Goal: Transaction & Acquisition: Purchase product/service

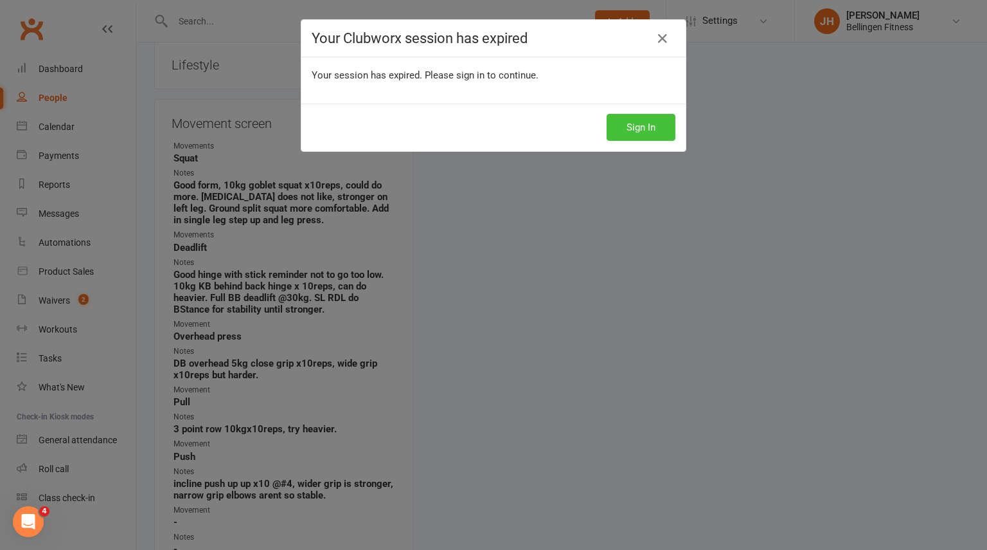
click at [648, 125] on button "Sign In" at bounding box center [641, 127] width 69 height 27
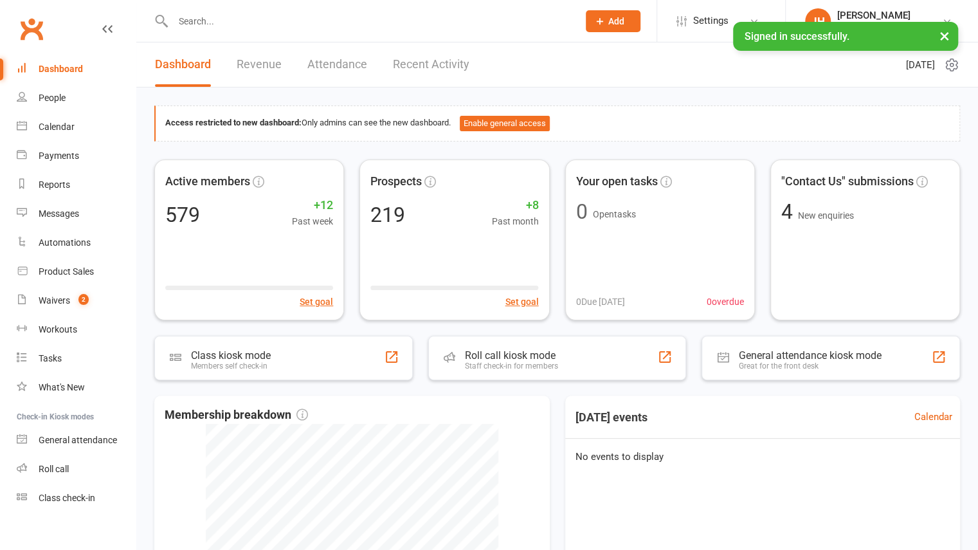
click at [217, 26] on input "text" at bounding box center [369, 21] width 400 height 18
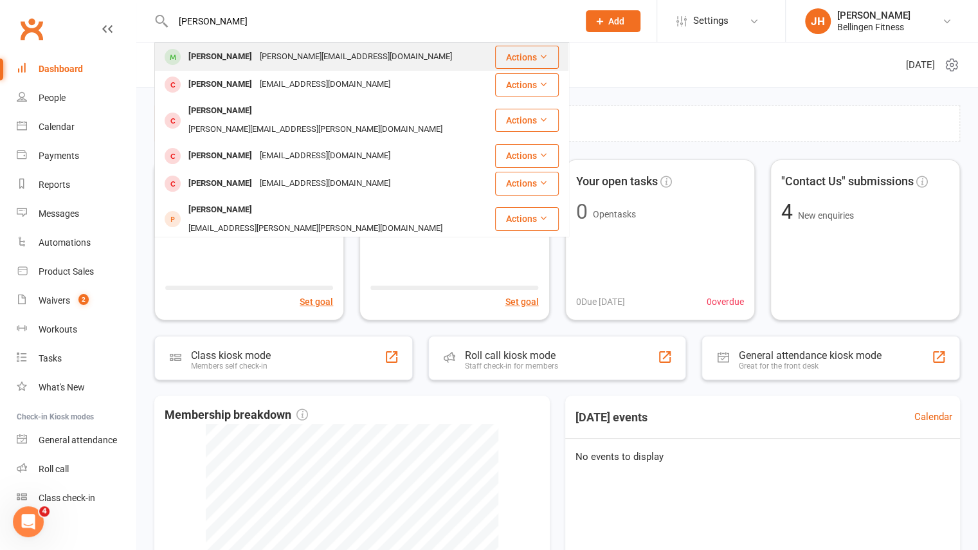
type input "[PERSON_NAME]"
click at [226, 56] on div "[PERSON_NAME]" at bounding box center [219, 57] width 71 height 19
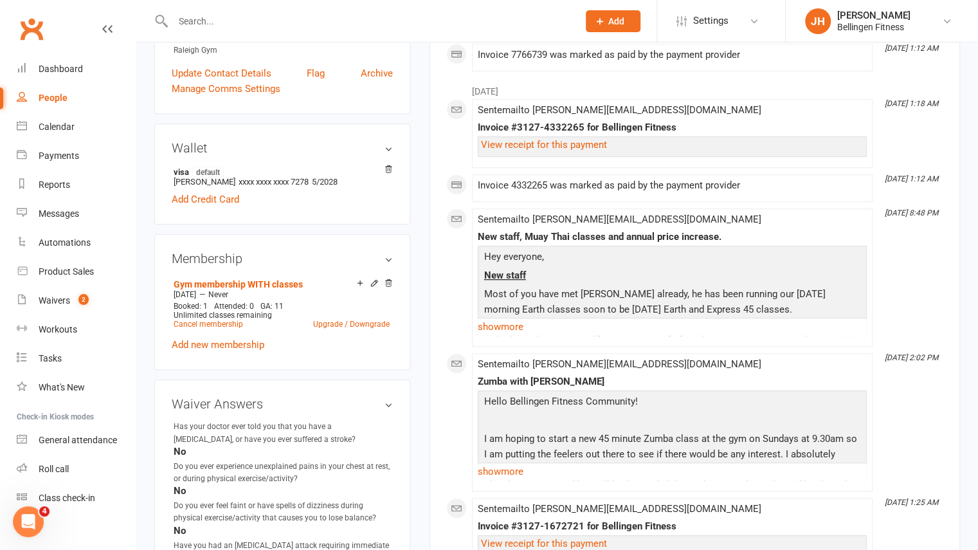
scroll to position [323, 0]
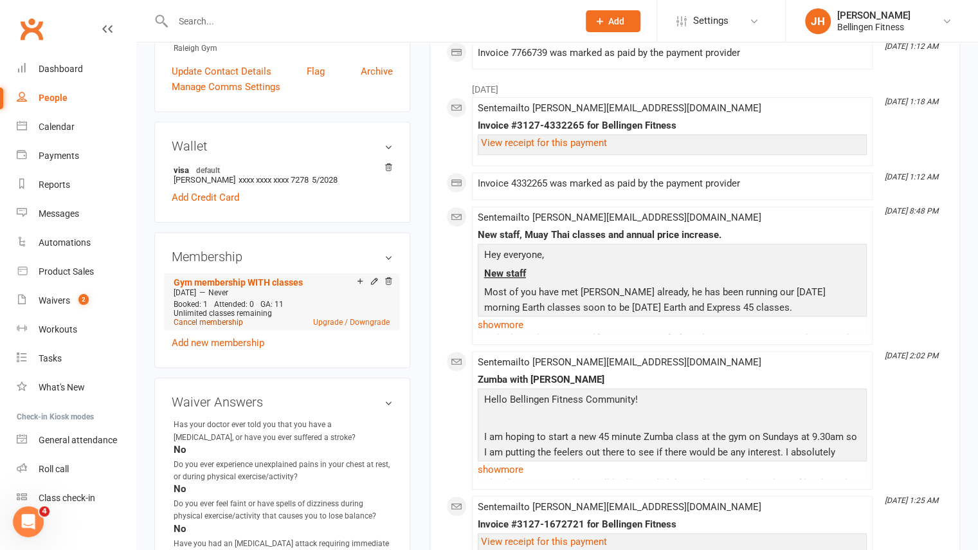
click at [237, 318] on link "Cancel membership" at bounding box center [208, 322] width 69 height 9
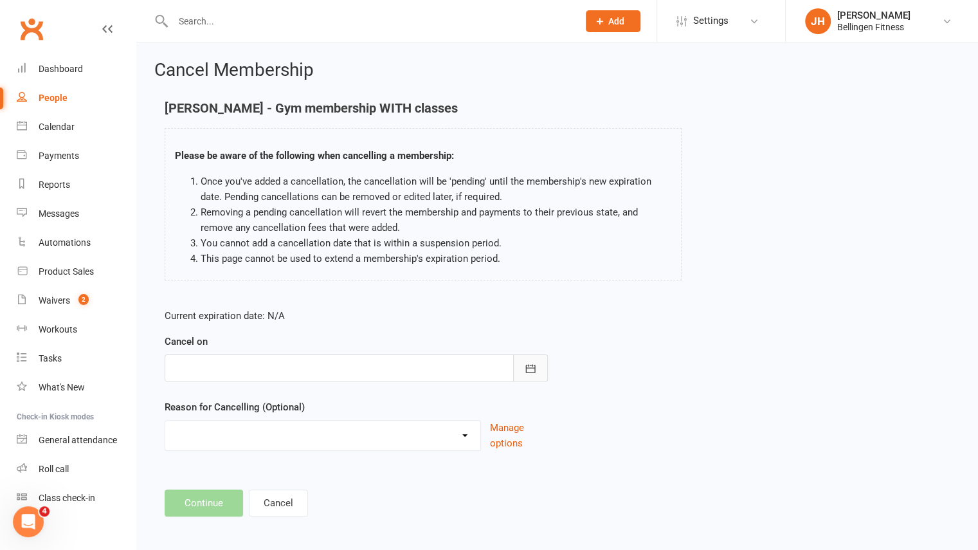
click at [525, 377] on button "button" at bounding box center [530, 367] width 35 height 27
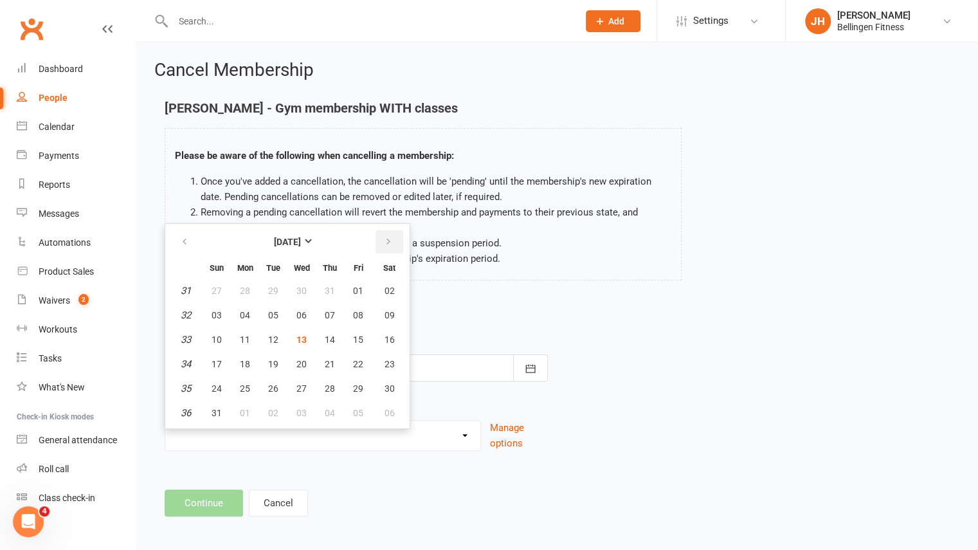
click at [390, 251] on button "button" at bounding box center [389, 241] width 28 height 23
click at [249, 315] on button "08" at bounding box center [244, 314] width 27 height 23
type input "[DATE]"
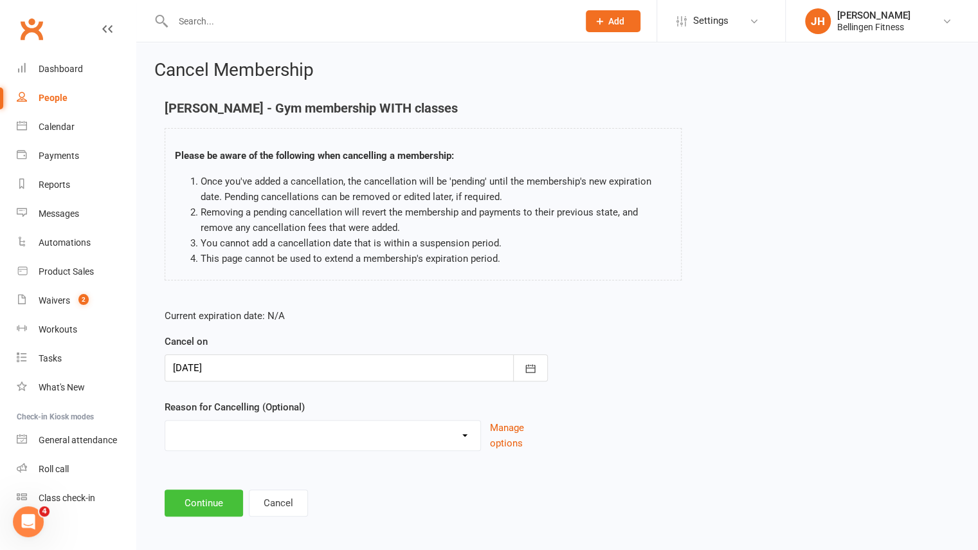
click at [210, 501] on button "Continue" at bounding box center [204, 502] width 78 height 27
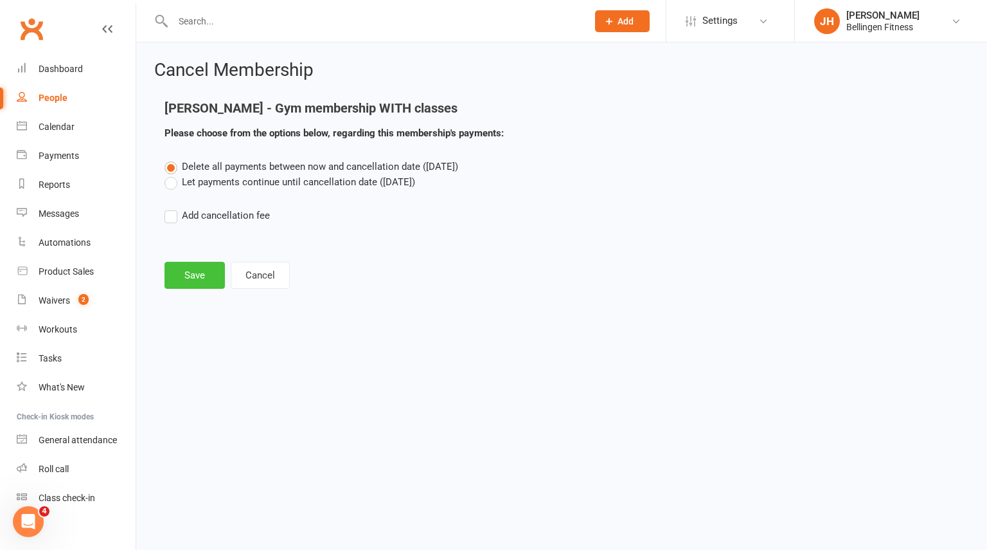
click at [185, 280] on button "Save" at bounding box center [195, 275] width 60 height 27
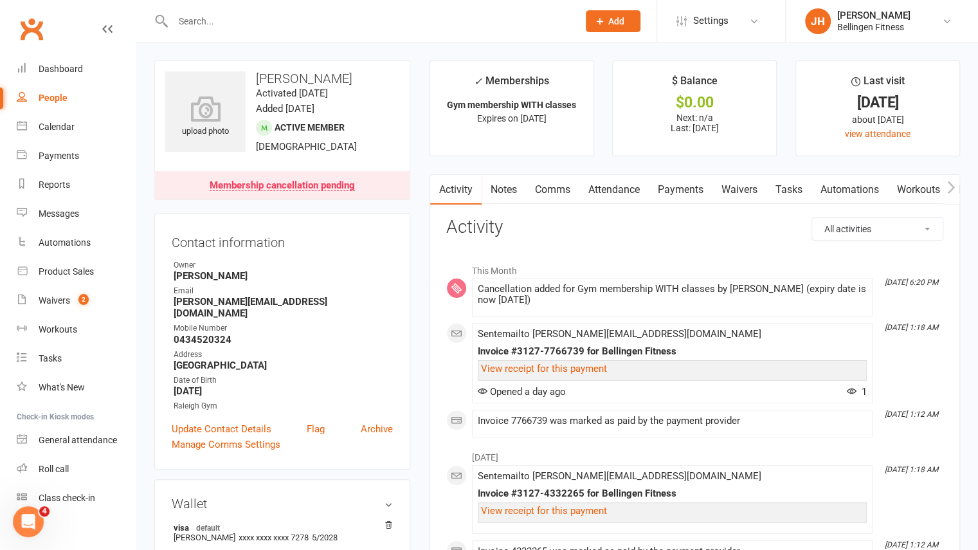
click at [379, 24] on input "text" at bounding box center [369, 21] width 400 height 18
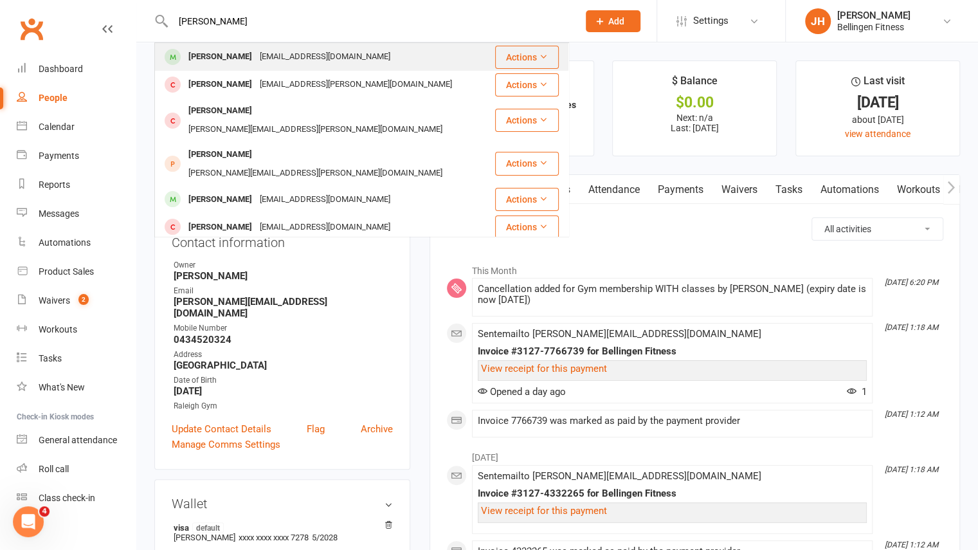
type input "[PERSON_NAME]"
click at [352, 52] on div "[PERSON_NAME] [PERSON_NAME][EMAIL_ADDRESS][DOMAIN_NAME]" at bounding box center [325, 57] width 338 height 26
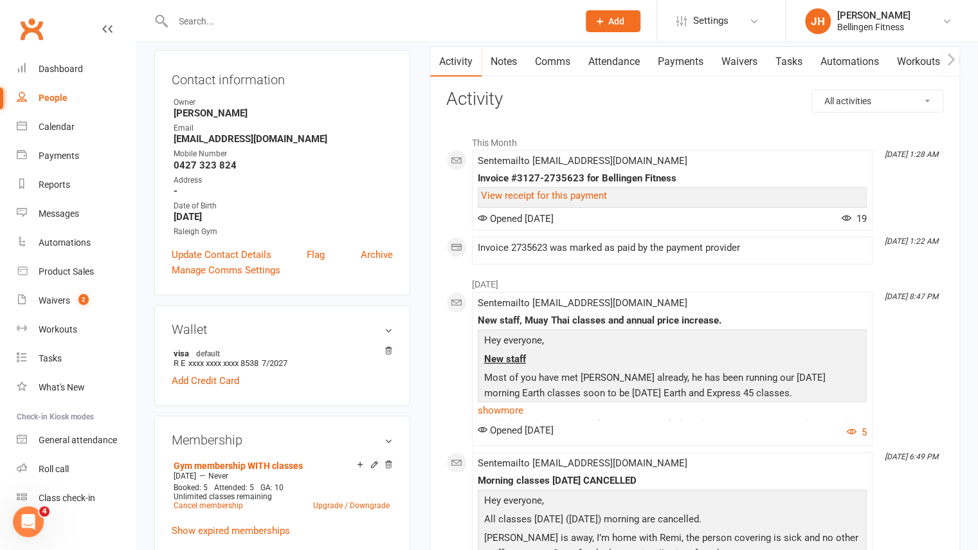
scroll to position [179, 0]
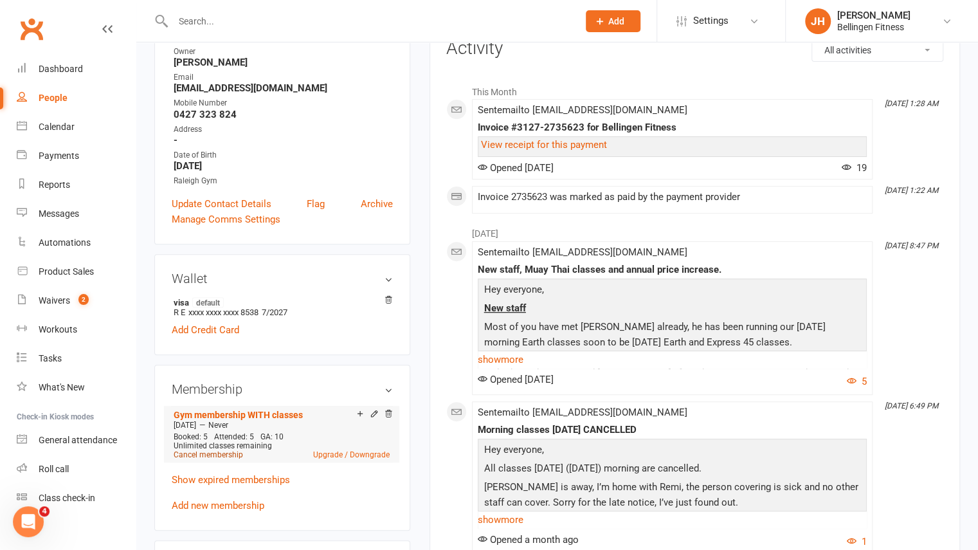
click at [215, 456] on link "Cancel membership" at bounding box center [208, 454] width 69 height 9
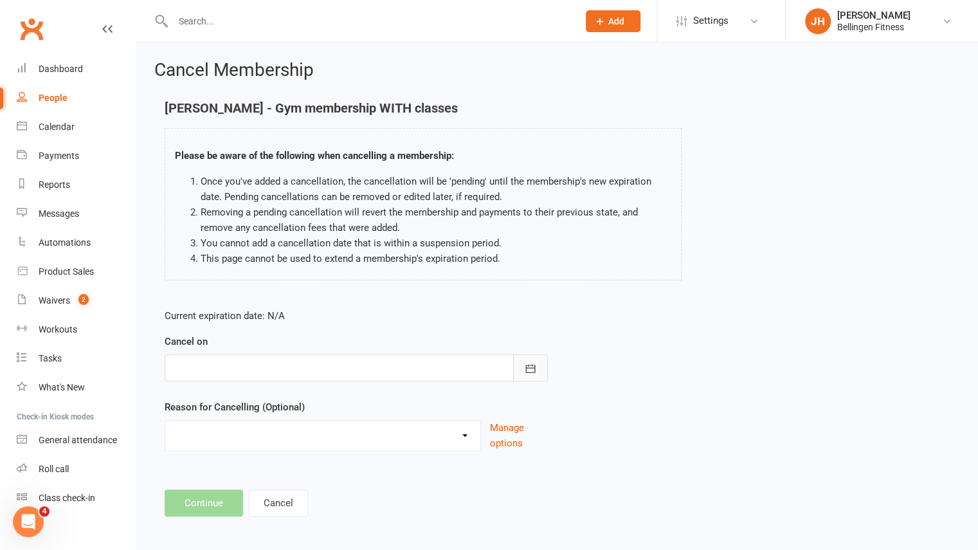
click at [539, 372] on button "button" at bounding box center [530, 367] width 35 height 27
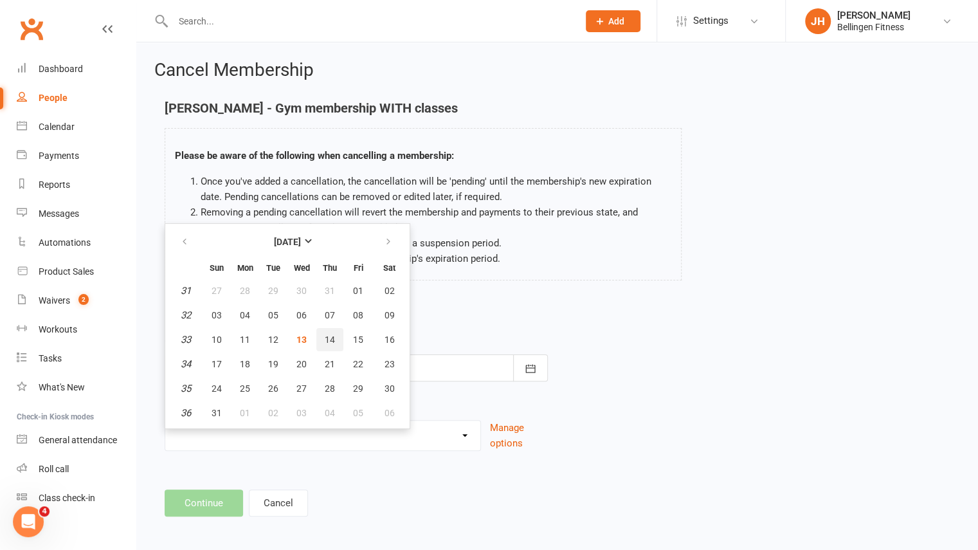
click at [325, 343] on span "14" at bounding box center [330, 339] width 10 height 10
type input "[DATE]"
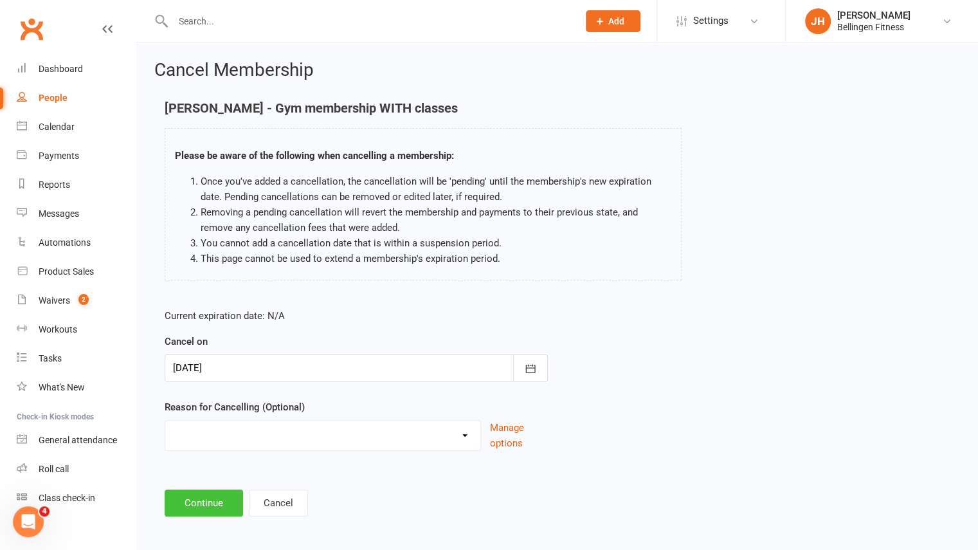
click at [220, 497] on button "Continue" at bounding box center [204, 502] width 78 height 27
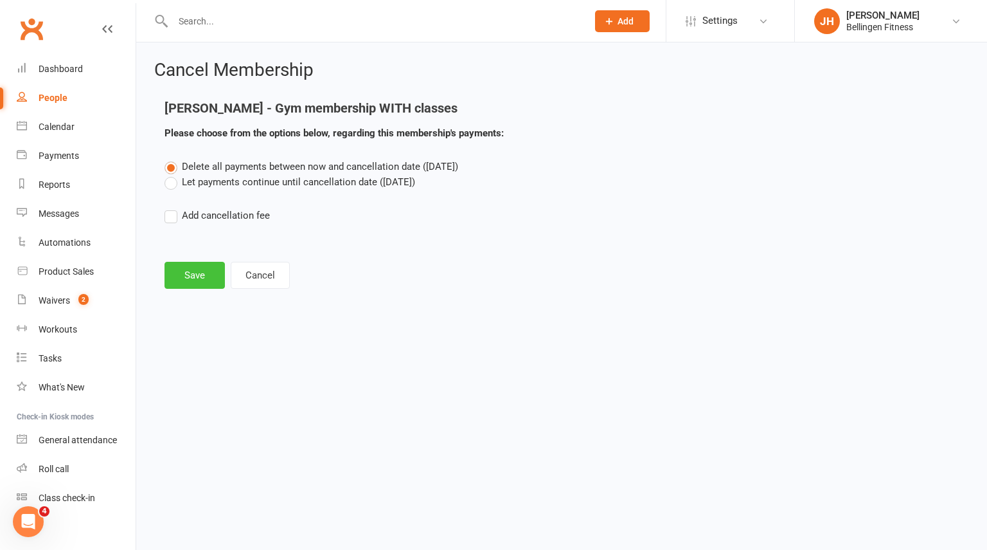
click at [193, 276] on button "Save" at bounding box center [195, 275] width 60 height 27
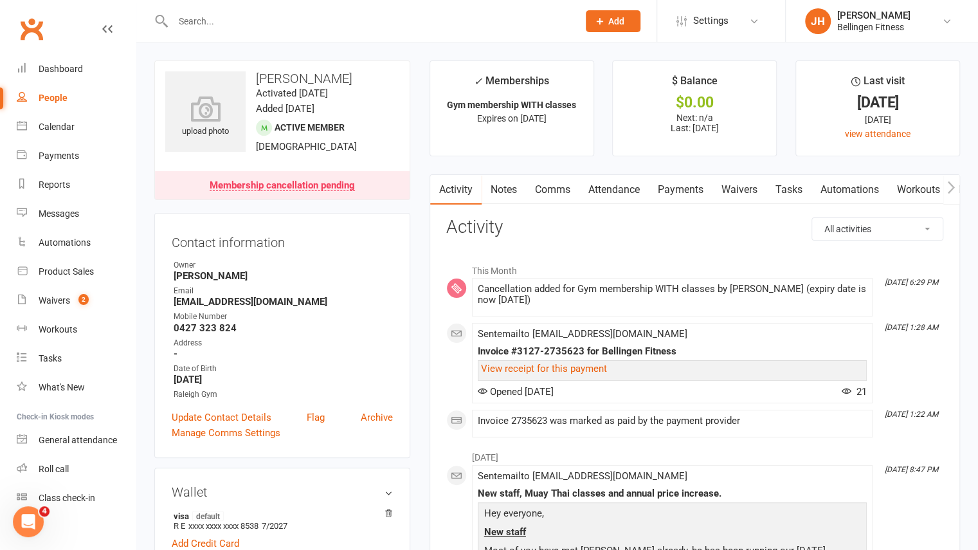
click at [458, 13] on input "text" at bounding box center [369, 21] width 400 height 18
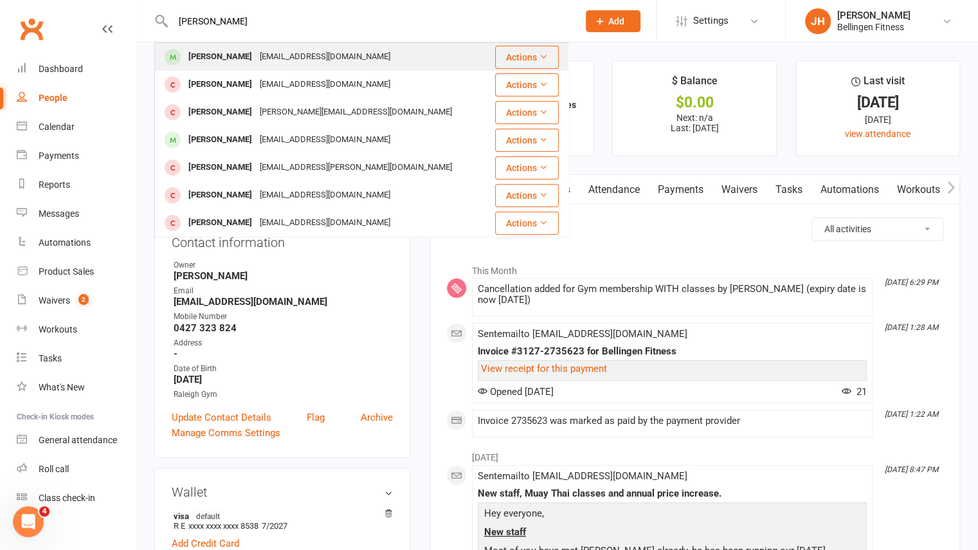
type input "[PERSON_NAME]"
click at [316, 64] on div "[EMAIL_ADDRESS][DOMAIN_NAME]" at bounding box center [325, 57] width 138 height 19
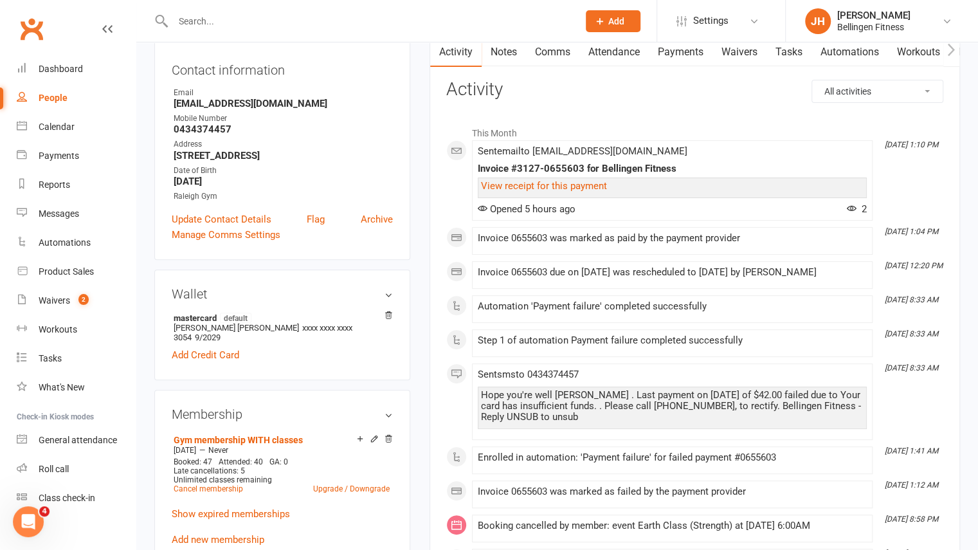
scroll to position [138, 0]
click at [740, 51] on link "Waivers" at bounding box center [739, 52] width 54 height 30
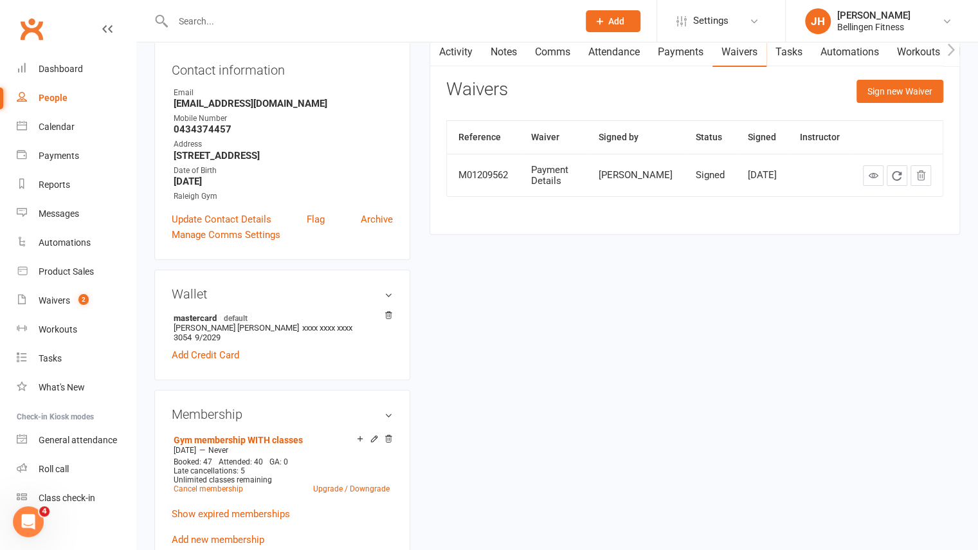
click at [687, 60] on link "Payments" at bounding box center [681, 52] width 64 height 30
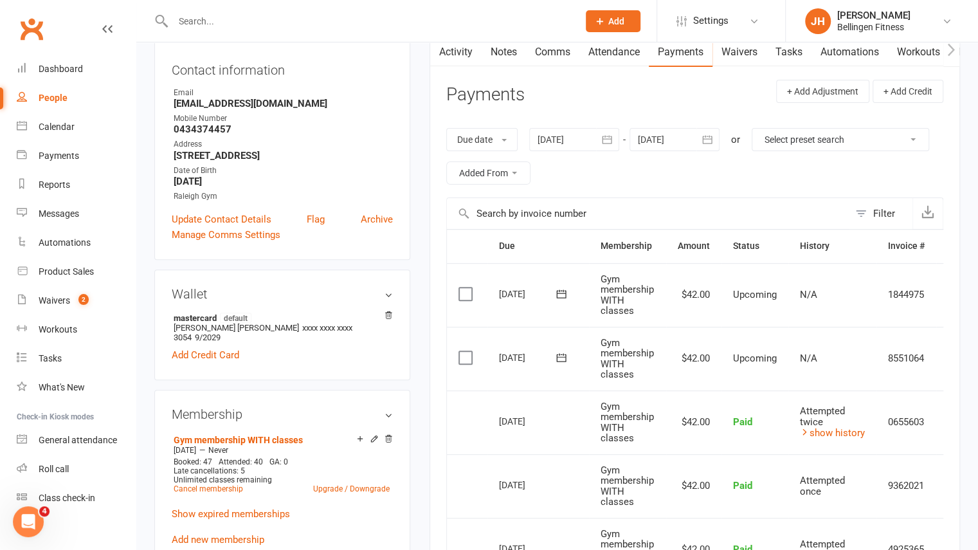
click at [603, 140] on icon "button" at bounding box center [606, 139] width 13 height 13
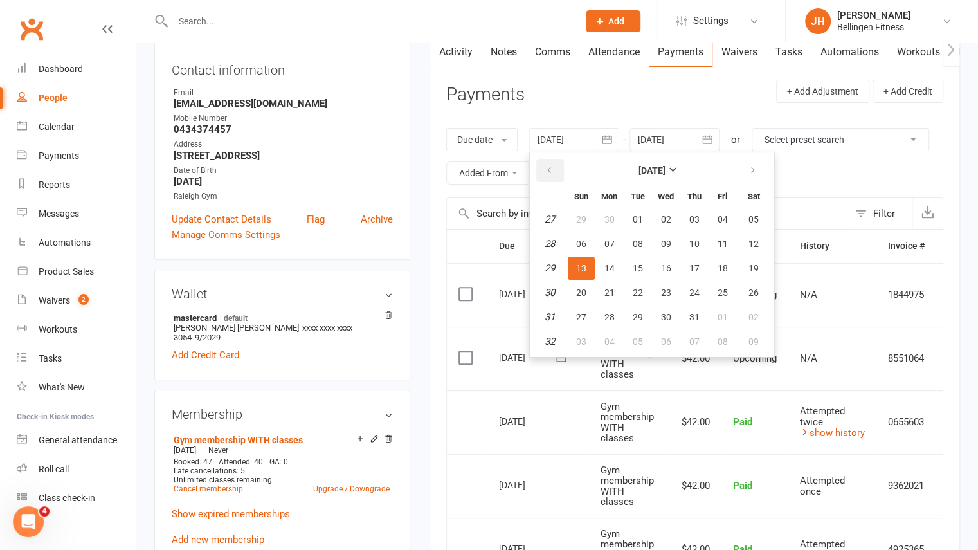
click at [544, 171] on button "button" at bounding box center [550, 170] width 28 height 23
click at [614, 251] on button "03" at bounding box center [609, 243] width 27 height 23
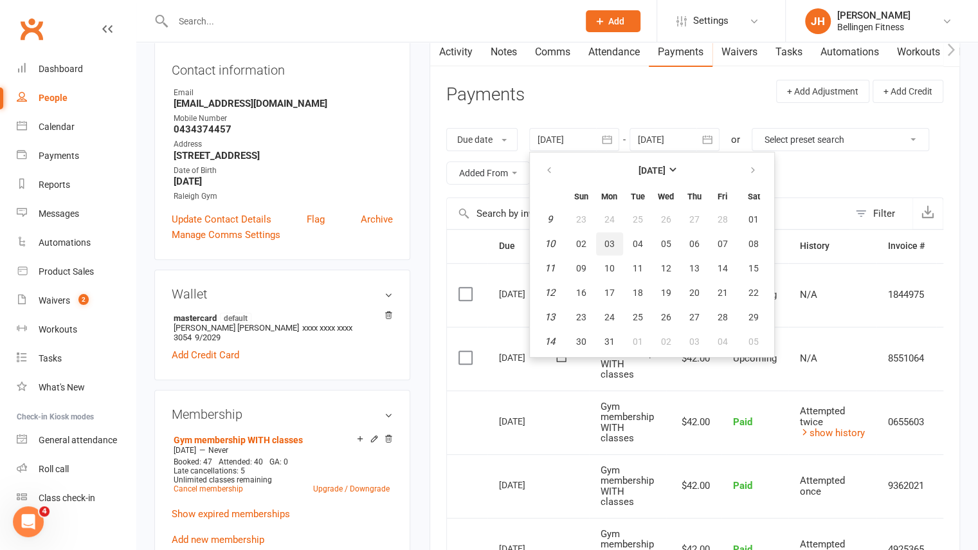
type input "[DATE]"
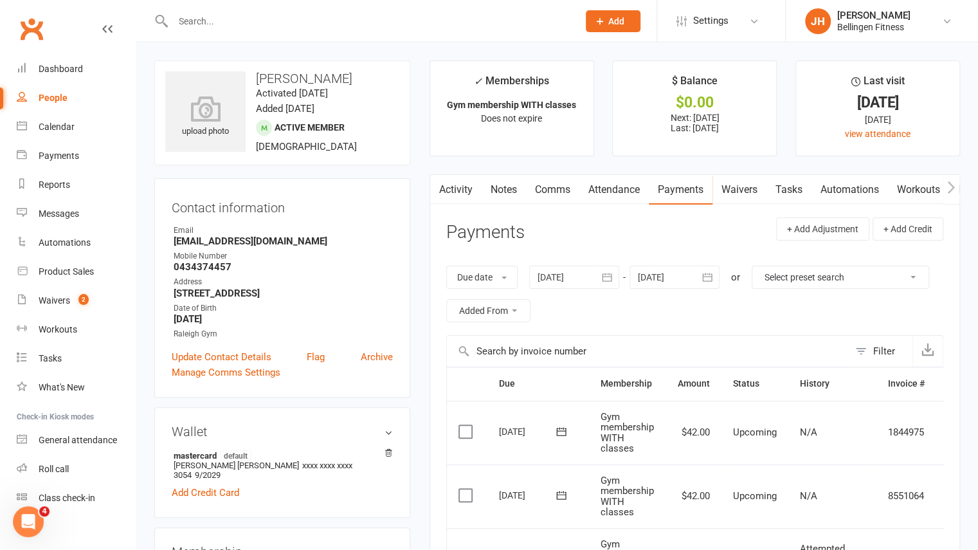
click at [463, 193] on link "Activity" at bounding box center [455, 190] width 51 height 30
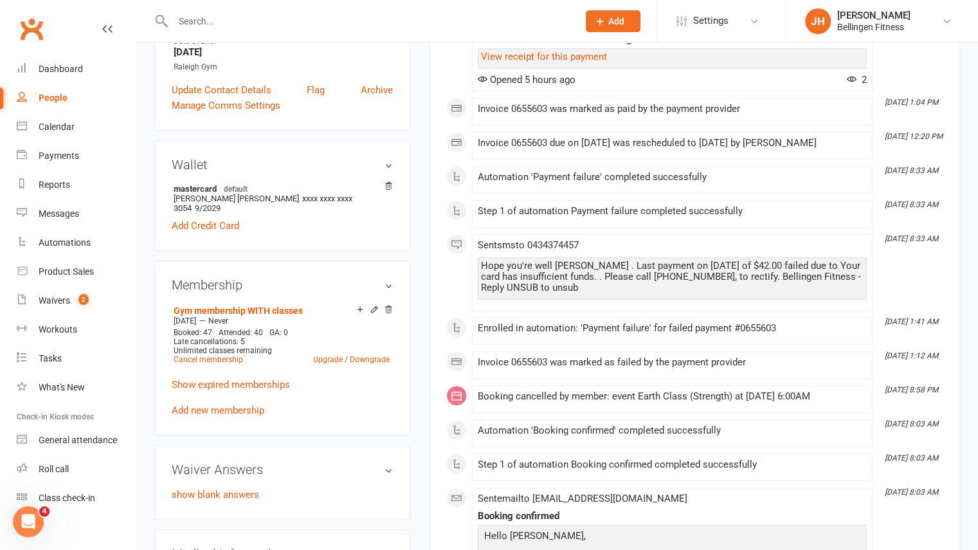
scroll to position [280, 0]
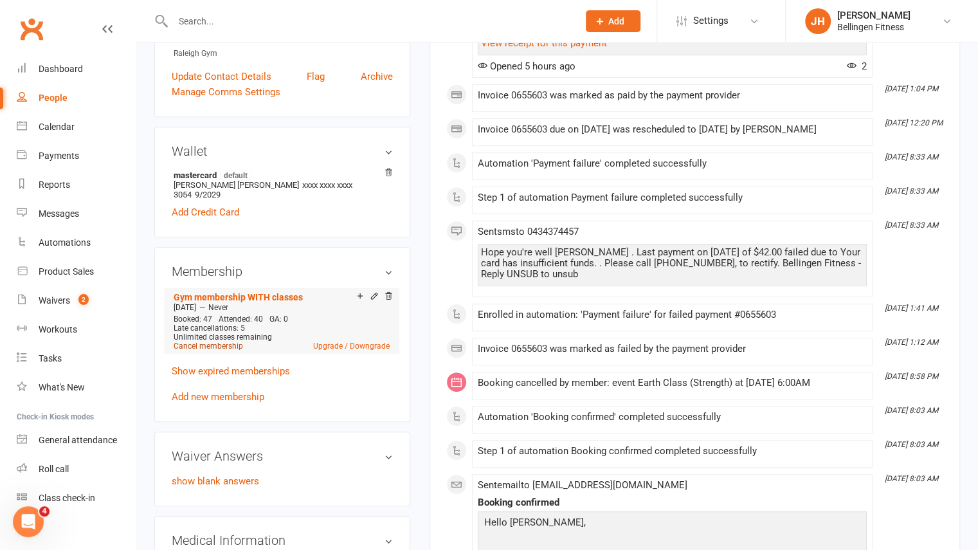
click at [211, 341] on link "Cancel membership" at bounding box center [208, 345] width 69 height 9
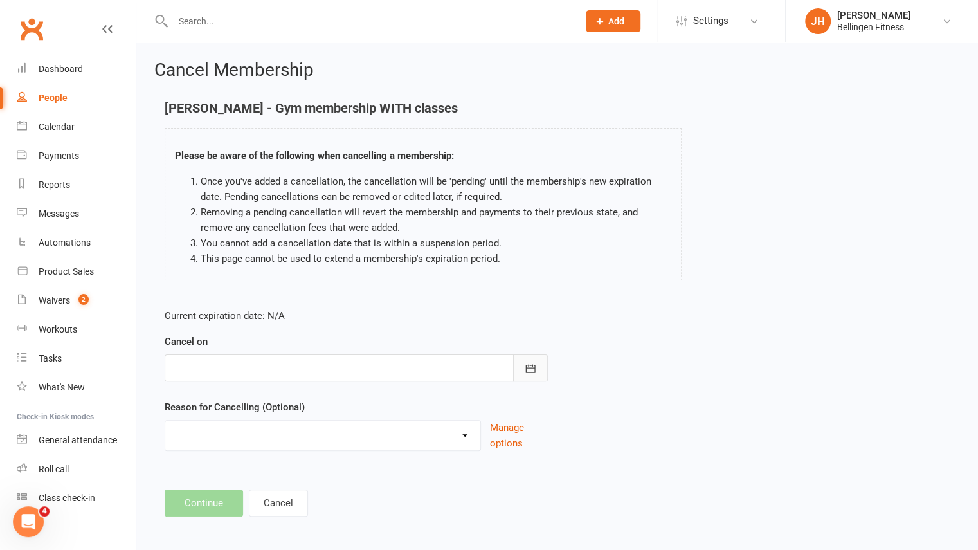
click at [514, 367] on button "button" at bounding box center [530, 367] width 35 height 27
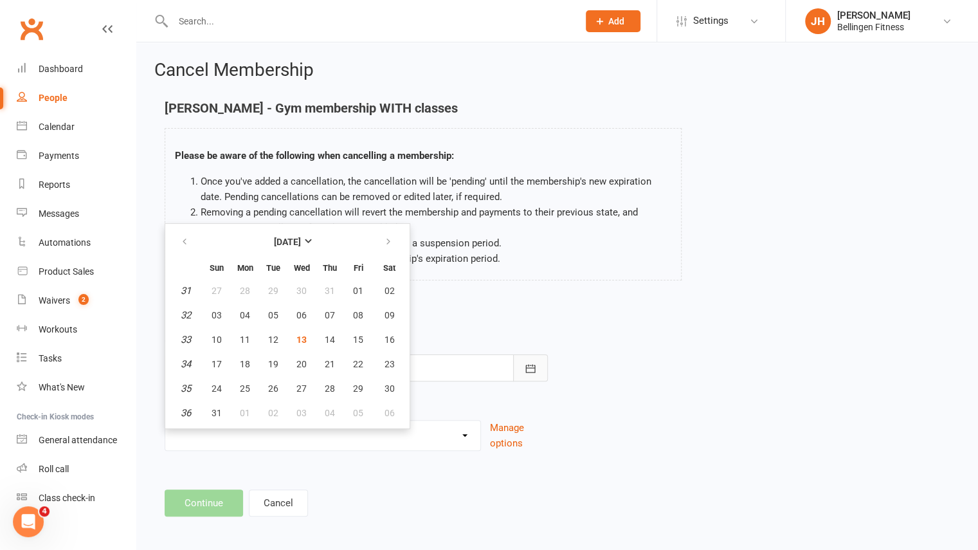
scroll to position [4, 0]
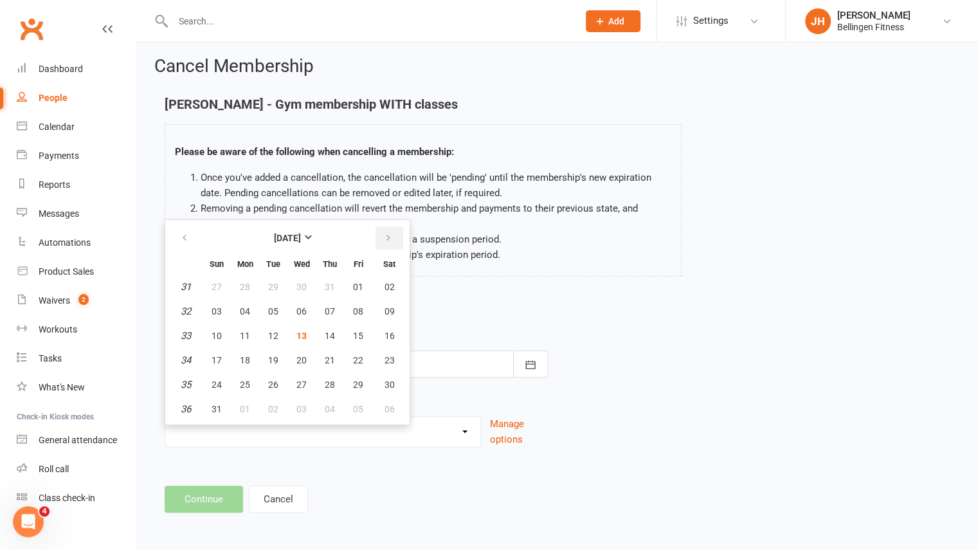
click at [386, 240] on icon "button" at bounding box center [388, 238] width 9 height 10
click at [262, 313] on button "09" at bounding box center [273, 311] width 27 height 23
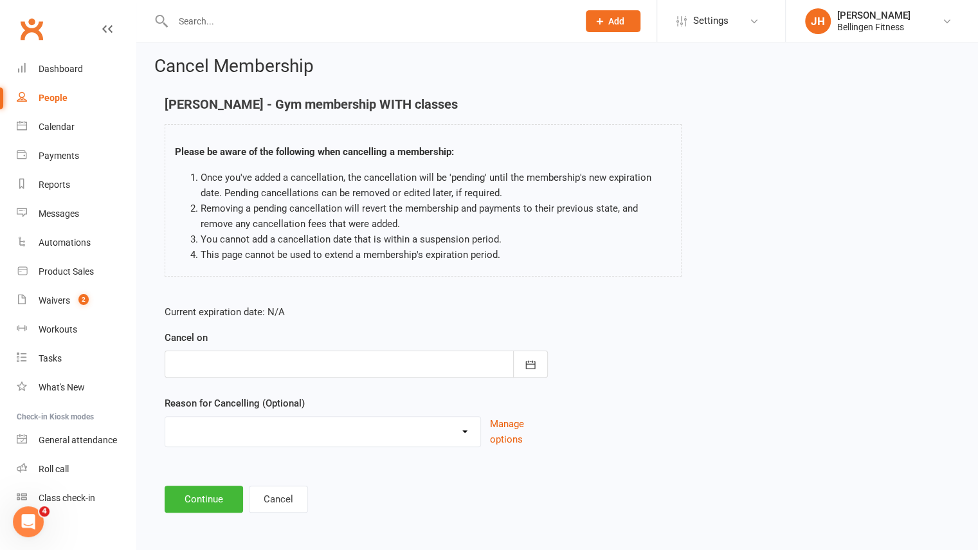
type input "[DATE]"
click at [219, 496] on button "Continue" at bounding box center [204, 498] width 78 height 27
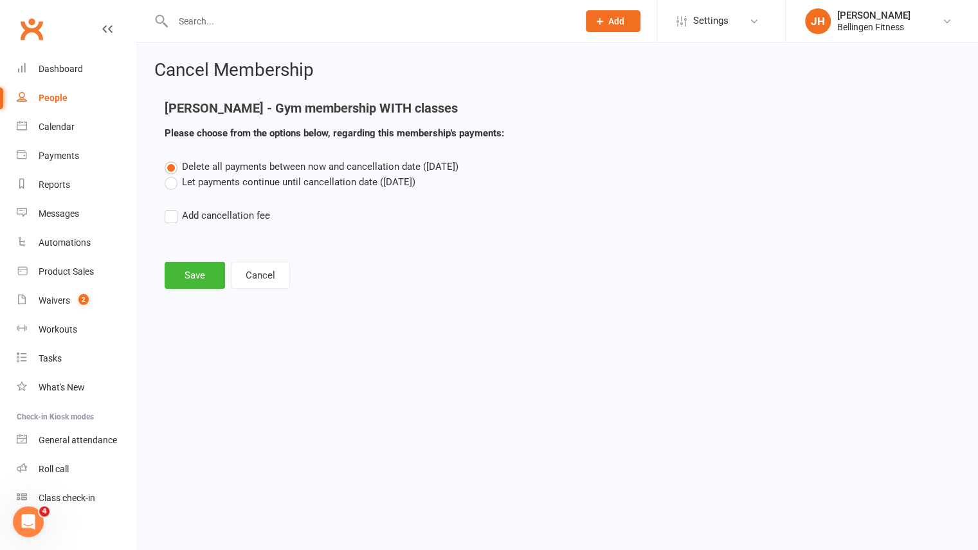
scroll to position [0, 0]
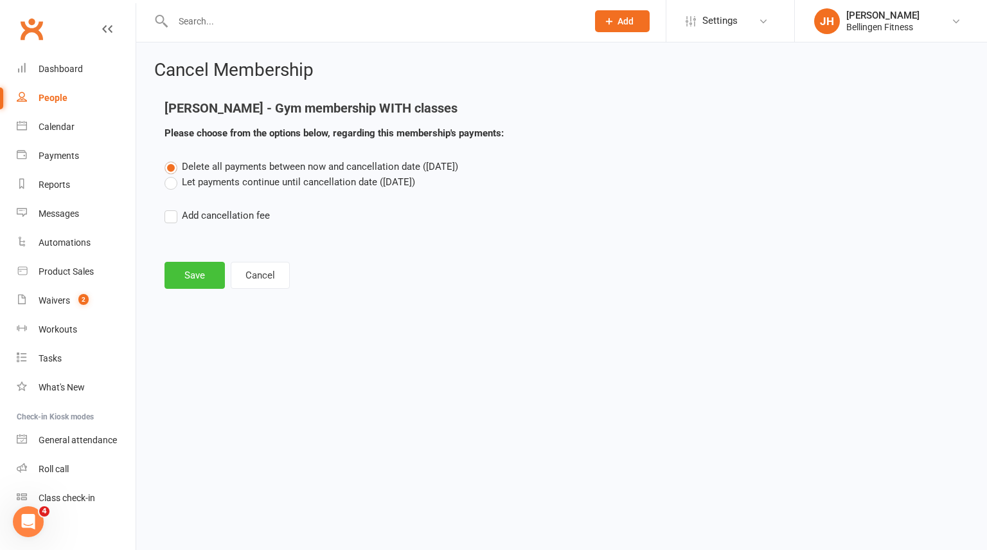
click at [218, 287] on button "Save" at bounding box center [195, 275] width 60 height 27
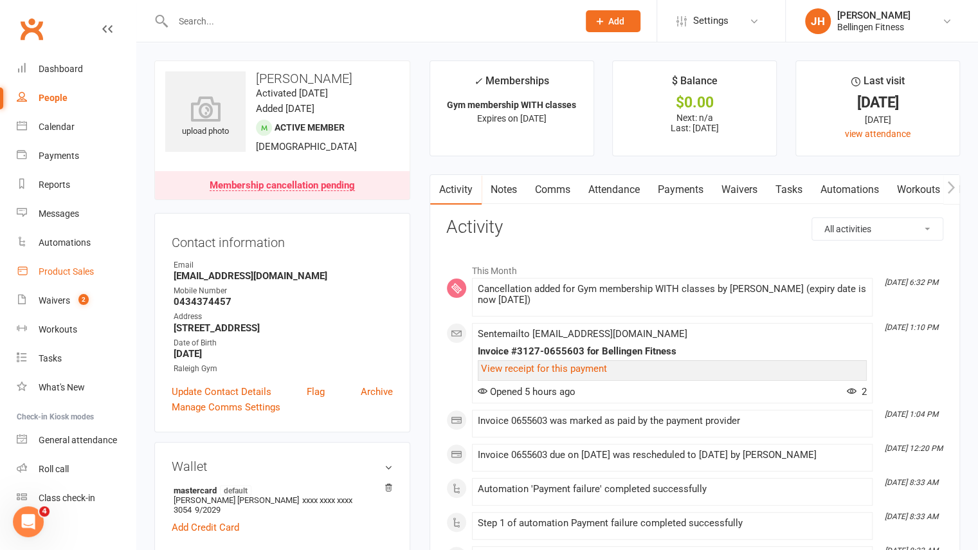
click at [68, 279] on link "Product Sales" at bounding box center [76, 271] width 119 height 29
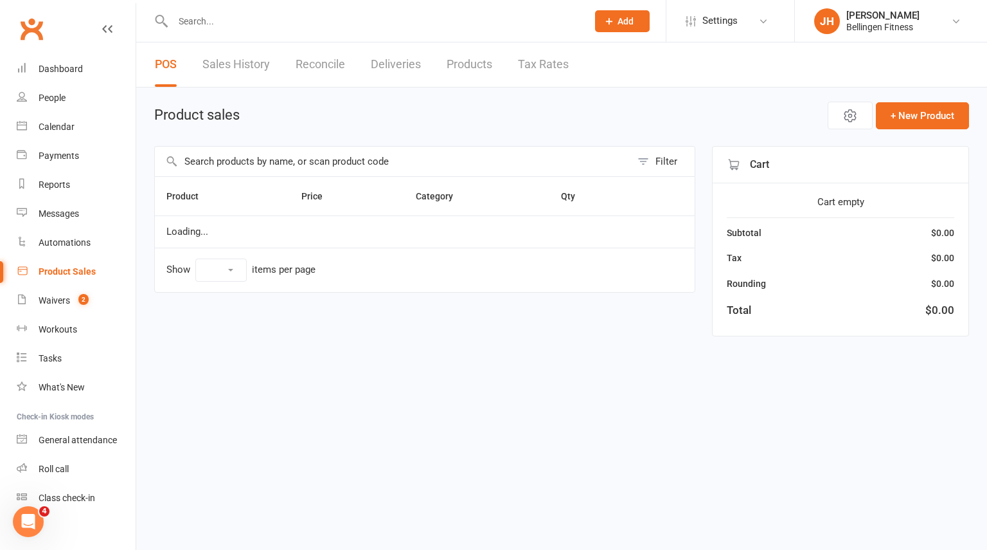
select select "10"
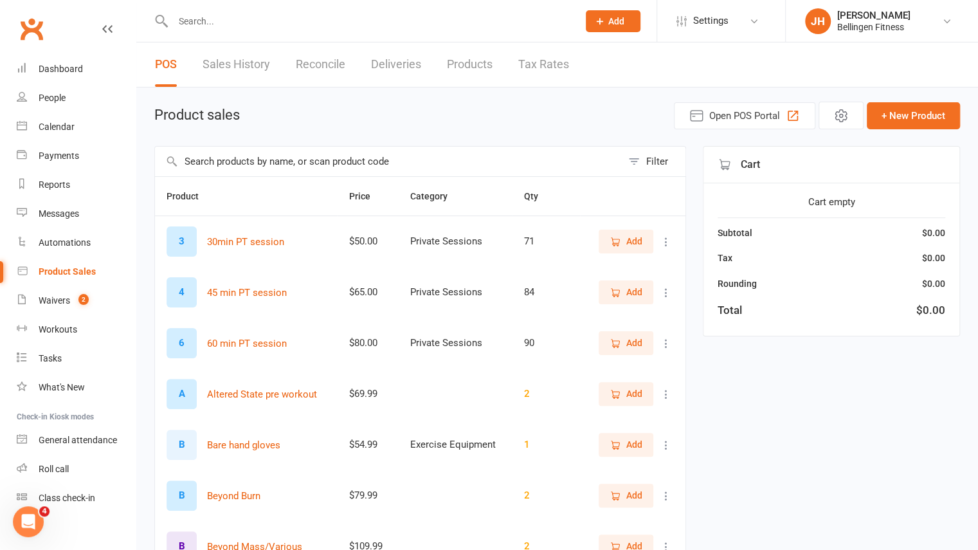
click at [266, 155] on input "text" at bounding box center [388, 162] width 467 height 30
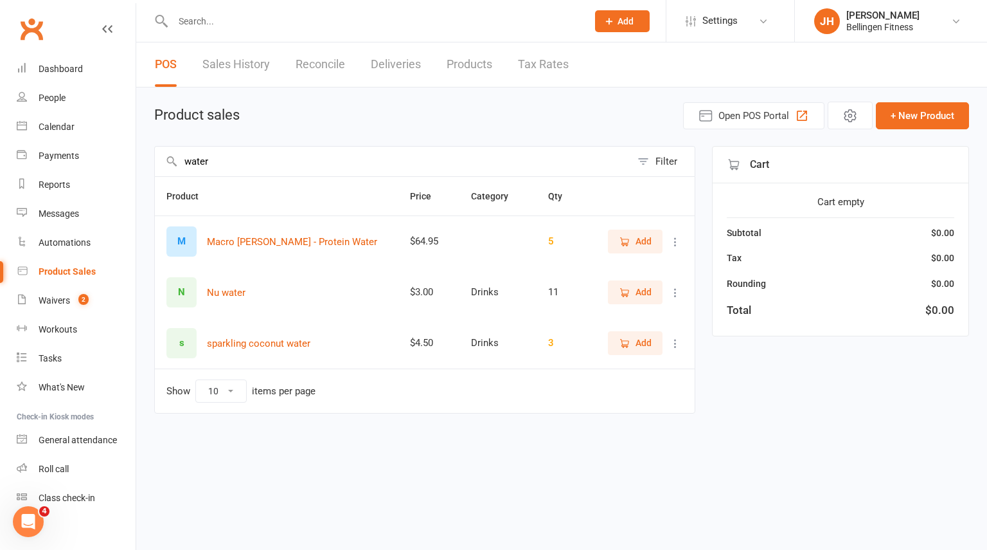
type input "water"
click at [642, 246] on span "Add" at bounding box center [644, 241] width 16 height 14
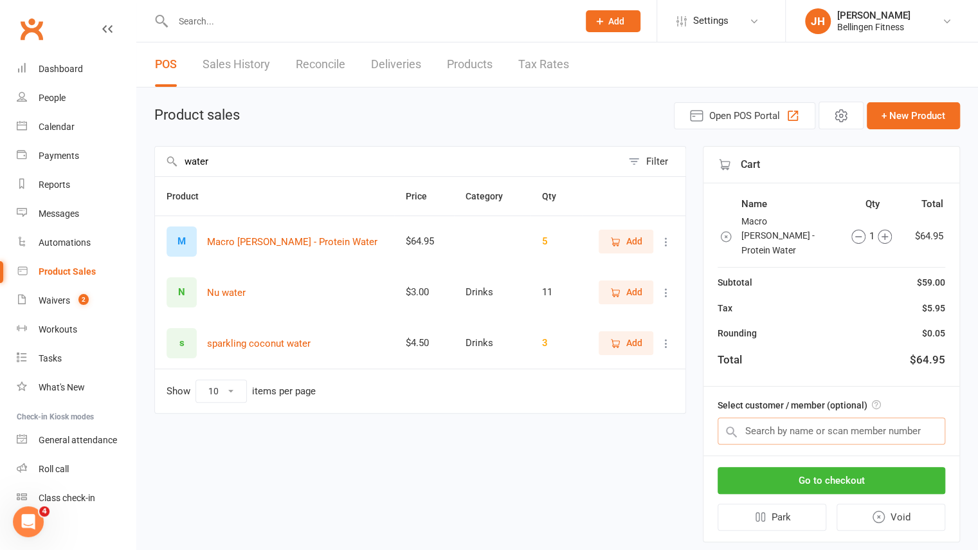
click at [777, 417] on input "text" at bounding box center [831, 430] width 228 height 27
click at [638, 242] on span "Add" at bounding box center [634, 241] width 16 height 14
click at [847, 229] on icon "button" at bounding box center [854, 236] width 14 height 14
click at [851, 228] on button "button" at bounding box center [858, 235] width 14 height 15
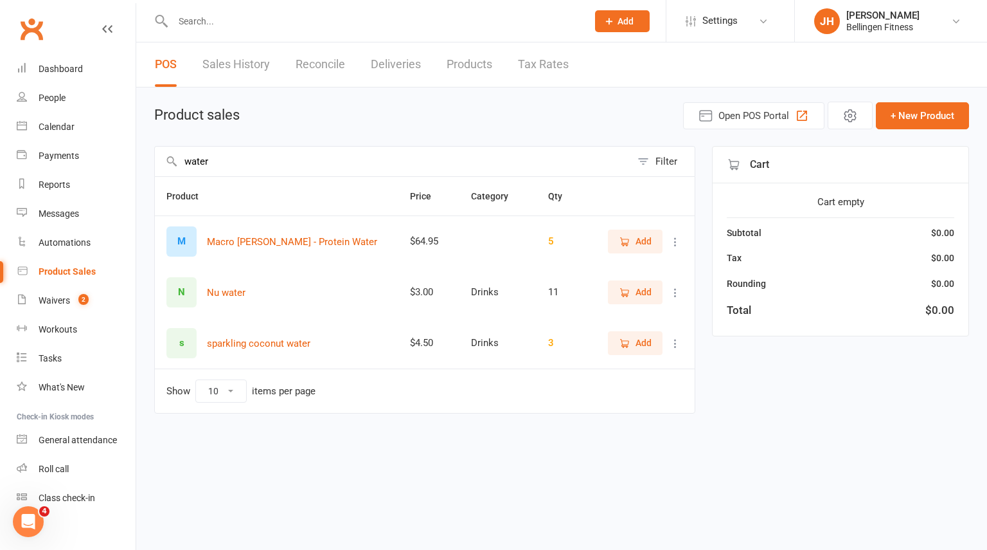
click at [652, 238] on button "Add" at bounding box center [635, 240] width 55 height 23
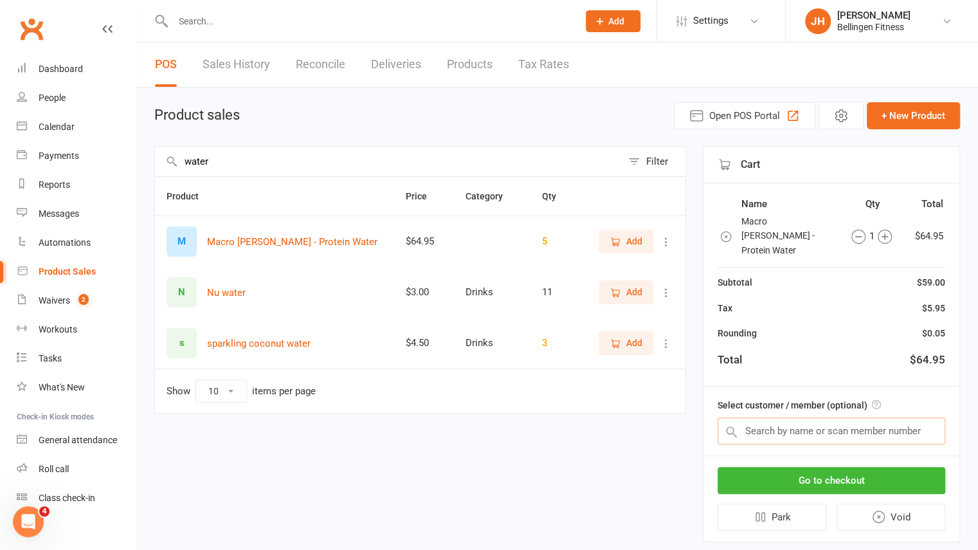
click at [788, 417] on input "text" at bounding box center [831, 430] width 228 height 27
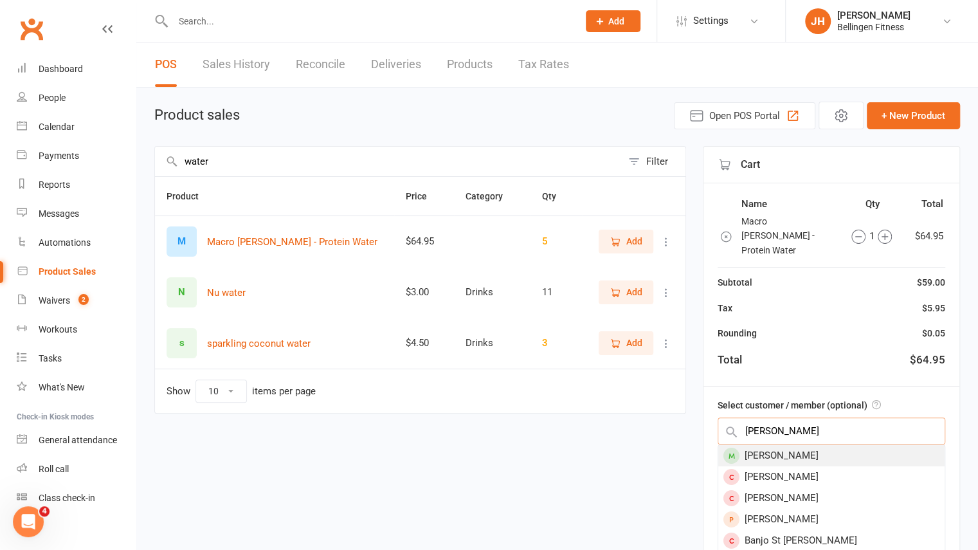
type input "[PERSON_NAME]"
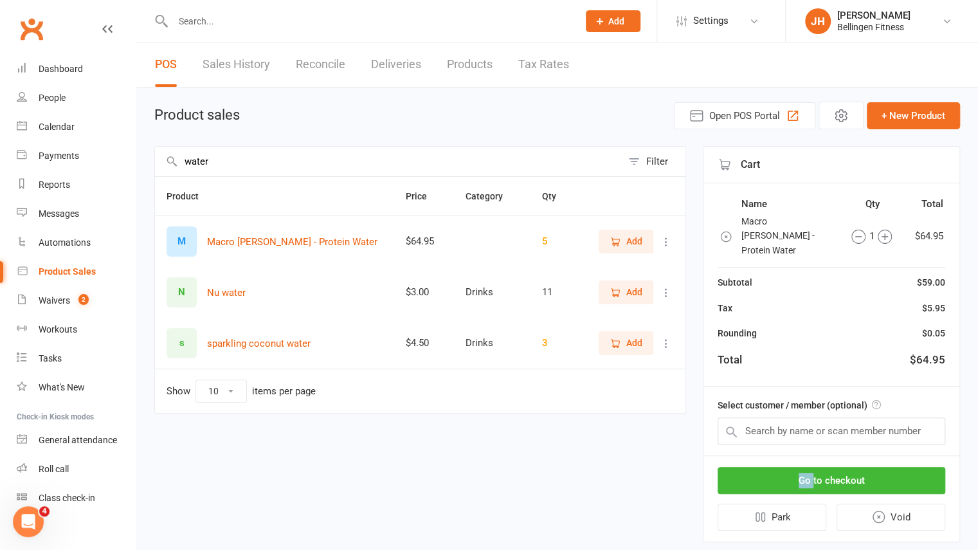
click at [786, 456] on div "Go to checkout Park Void" at bounding box center [831, 498] width 256 height 85
click at [788, 417] on input "text" at bounding box center [831, 430] width 228 height 27
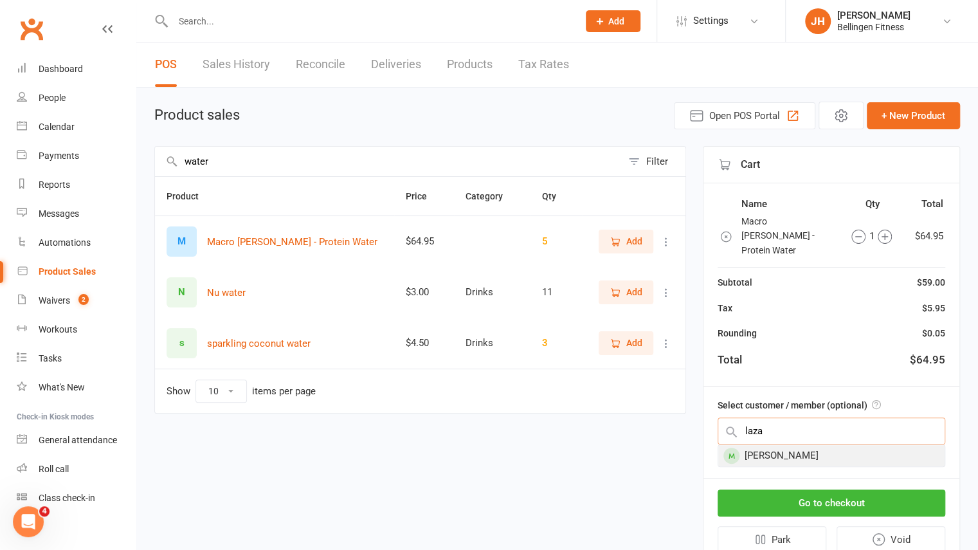
type input "laza"
click at [768, 445] on div "[PERSON_NAME]" at bounding box center [831, 455] width 226 height 21
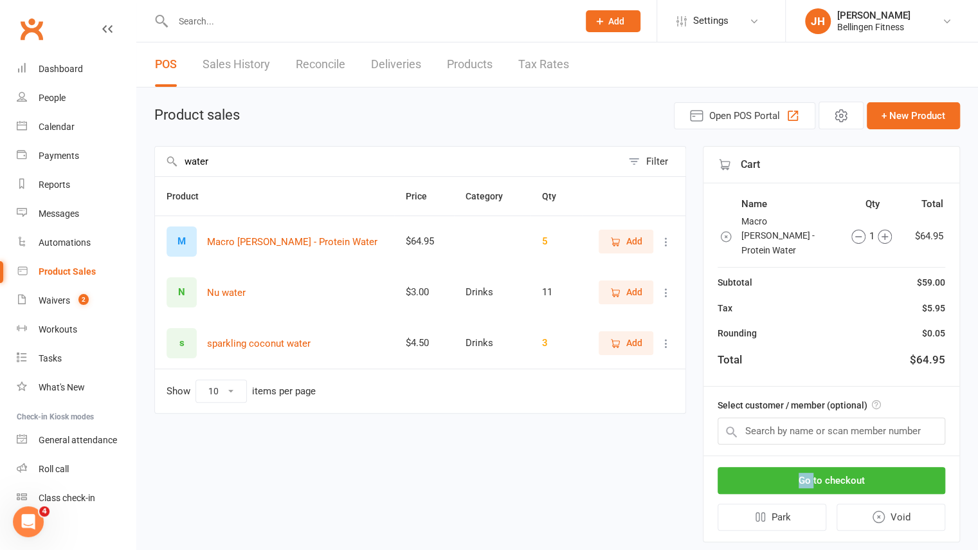
click at [768, 456] on div "Go to checkout Park Void" at bounding box center [831, 498] width 256 height 85
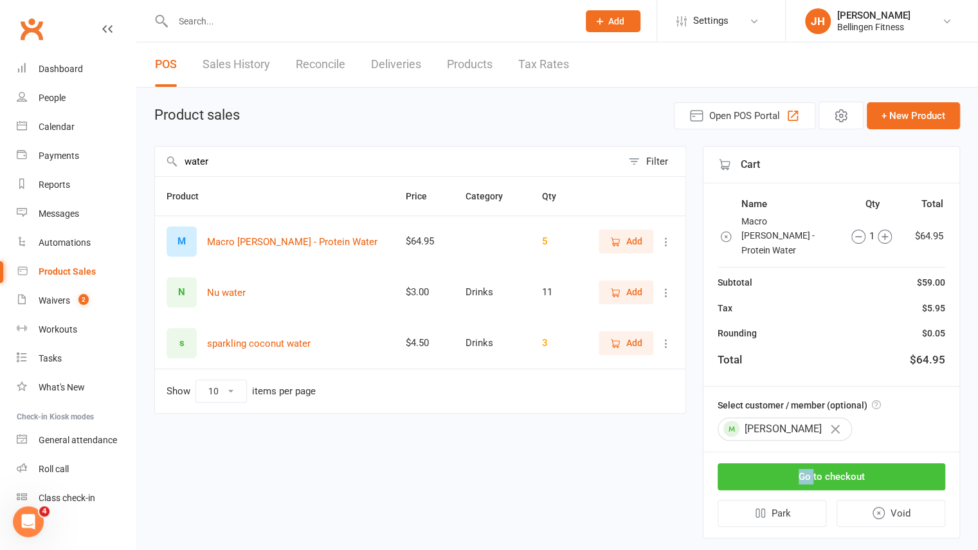
click at [793, 463] on button "Go to checkout" at bounding box center [831, 476] width 228 height 27
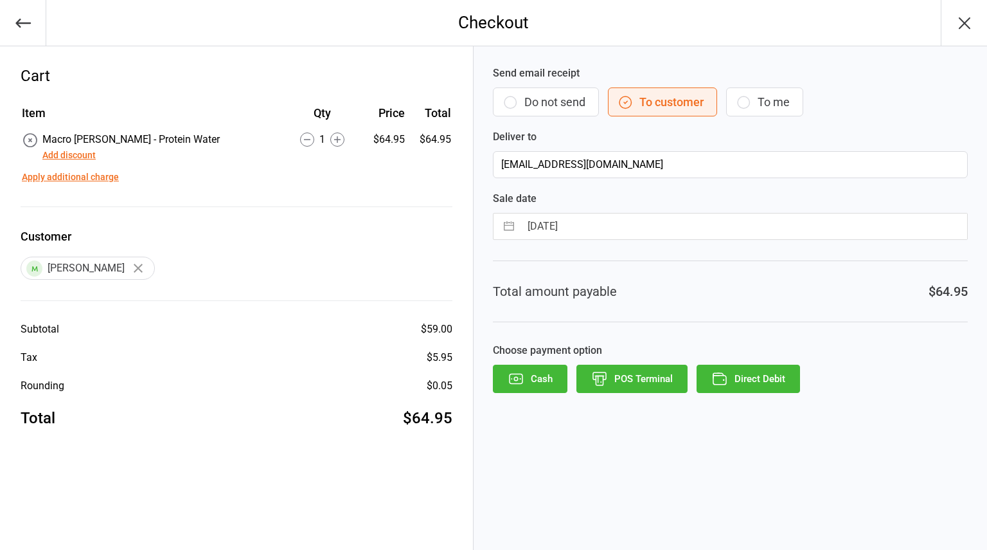
click at [595, 372] on icon "button" at bounding box center [599, 378] width 17 height 17
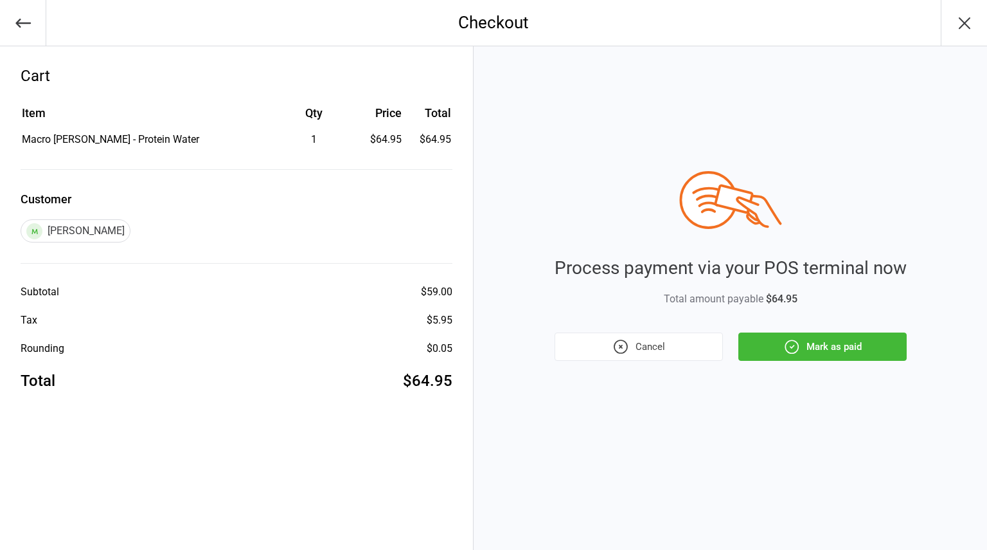
click at [796, 346] on icon "button" at bounding box center [792, 346] width 17 height 17
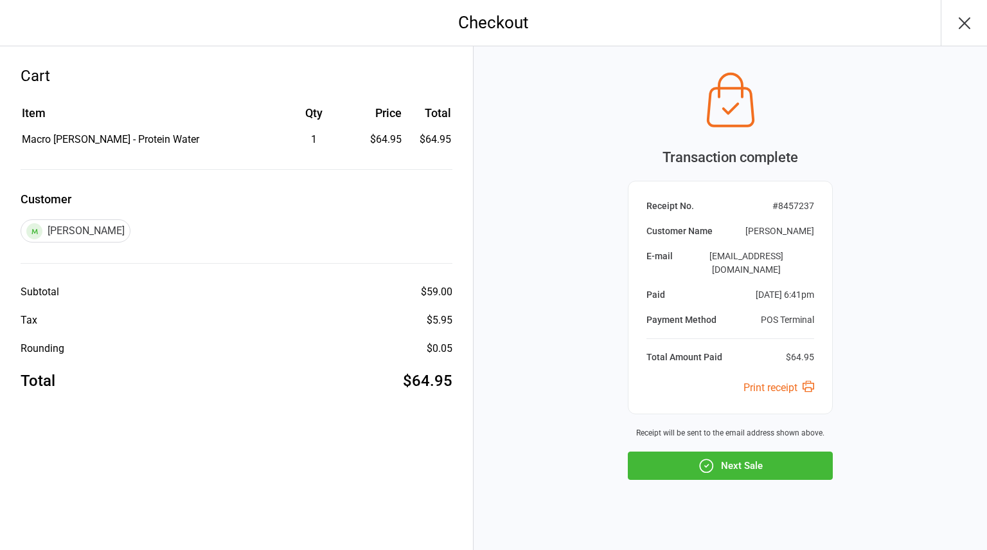
click at [777, 458] on button "Next Sale" at bounding box center [730, 465] width 205 height 28
